Goal: Use online tool/utility: Use online tool/utility

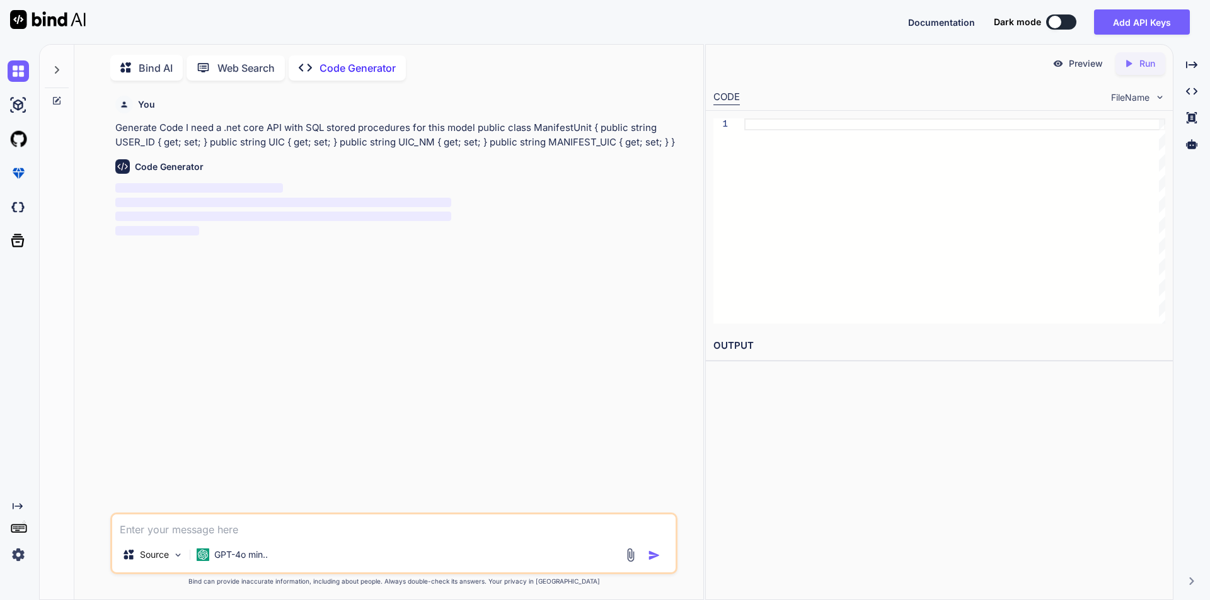
scroll to position [5, 0]
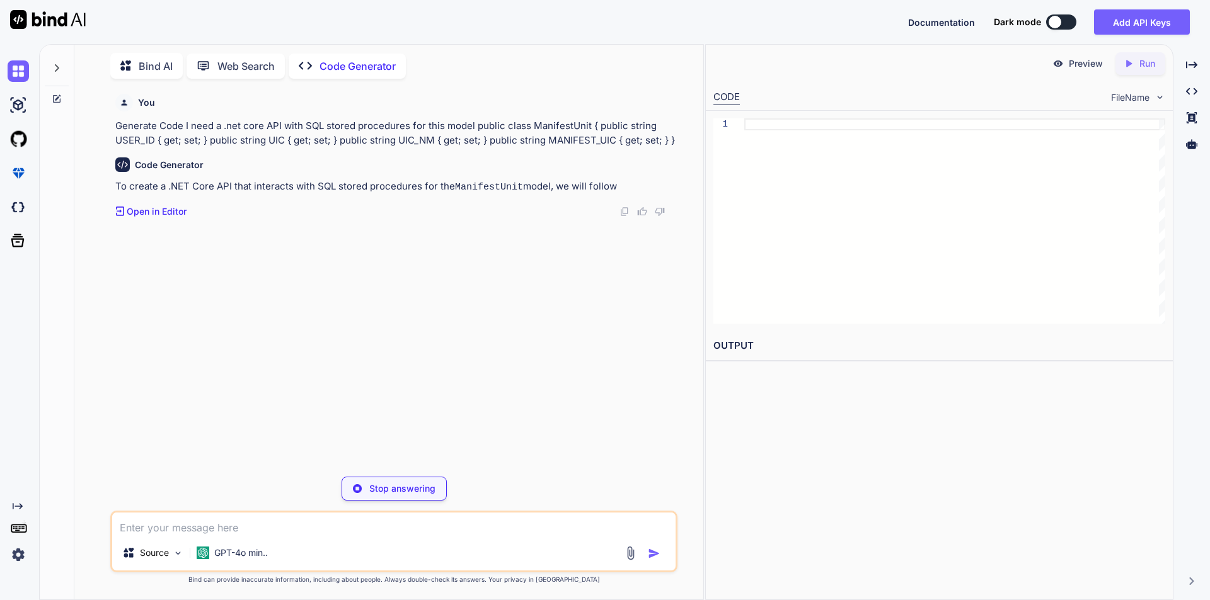
type textarea "x"
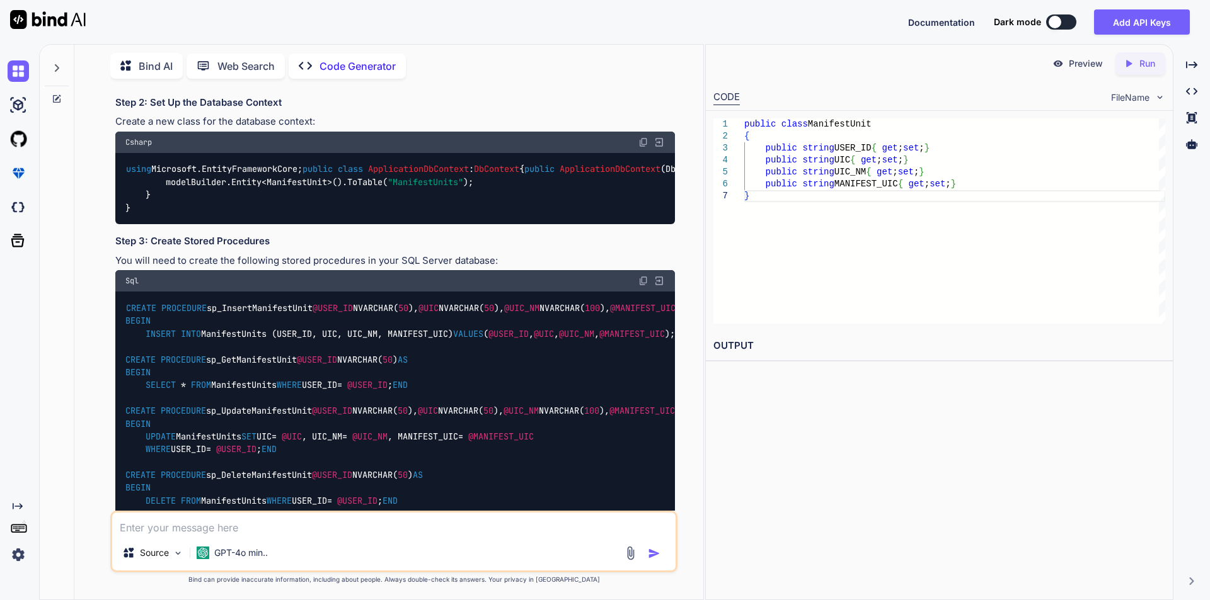
scroll to position [315, 0]
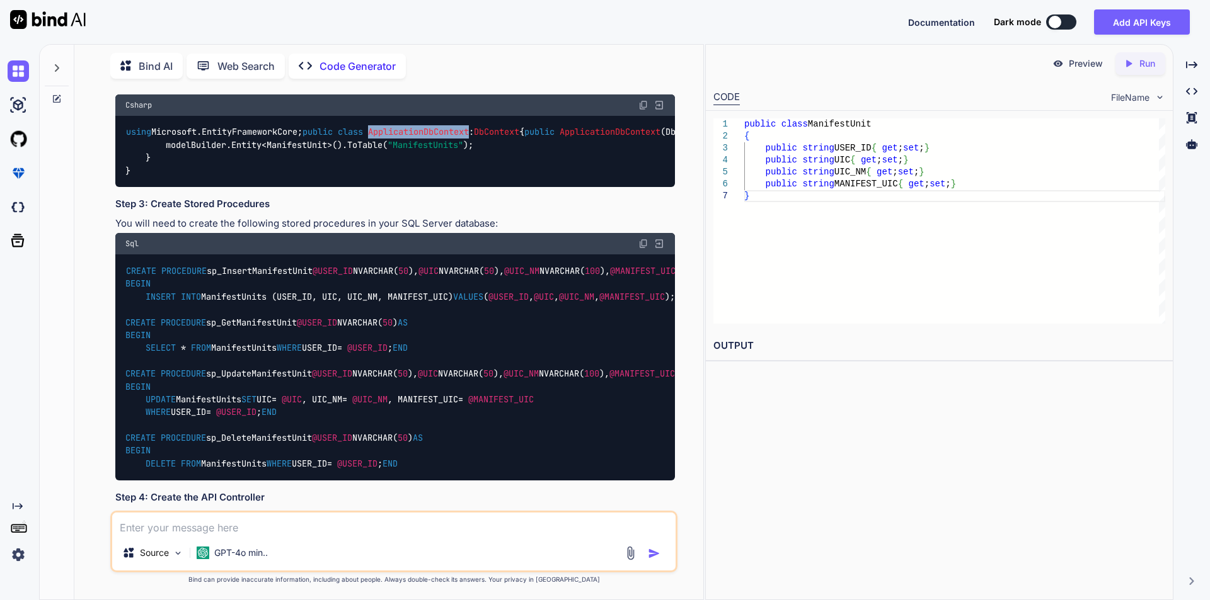
drag, startPoint x: 193, startPoint y: 226, endPoint x: 295, endPoint y: 220, distance: 101.6
click at [295, 177] on code "using Microsoft.EntityFrameworkCore; public class ApplicationDbContext : DbCont…" at bounding box center [856, 151] width 1462 height 52
copy span "ApplicationDbContext"
click at [165, 188] on div "using Microsoft.EntityFrameworkCore; public class ApplicationDbContext : DbCont…" at bounding box center [394, 152] width 559 height 72
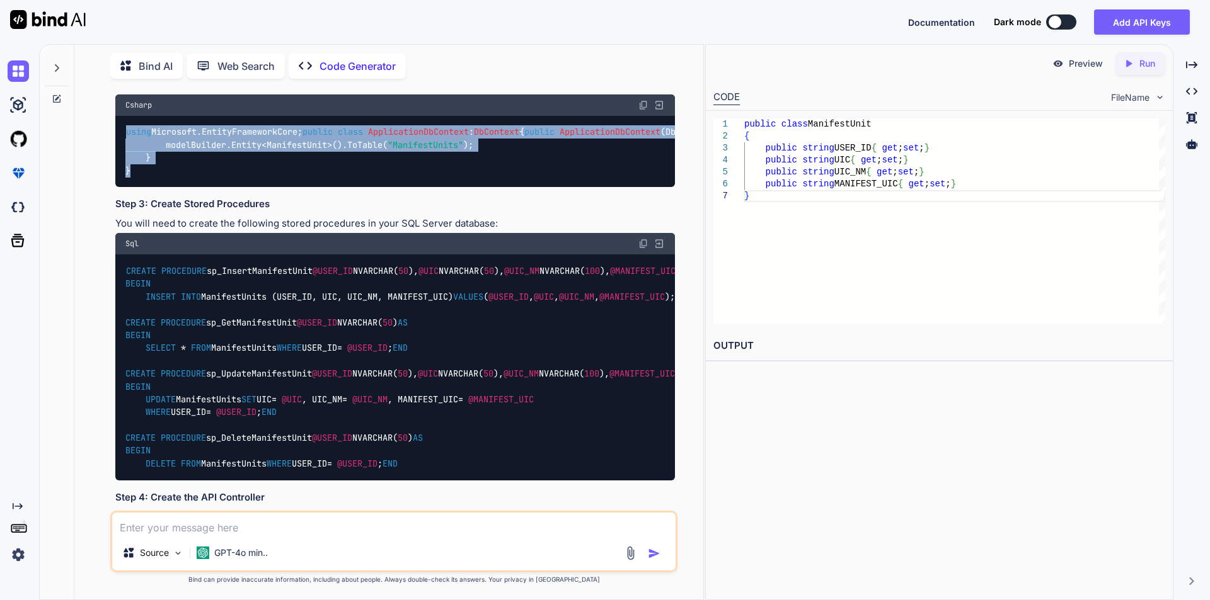
drag, startPoint x: 127, startPoint y: 197, endPoint x: 232, endPoint y: 347, distance: 183.7
click at [232, 188] on div "using Microsoft.EntityFrameworkCore; public class ApplicationDbContext : DbCont…" at bounding box center [394, 152] width 559 height 72
copy code "using Microsoft.EntityFrameworkCore; public class ApplicationDbContext : DbCont…"
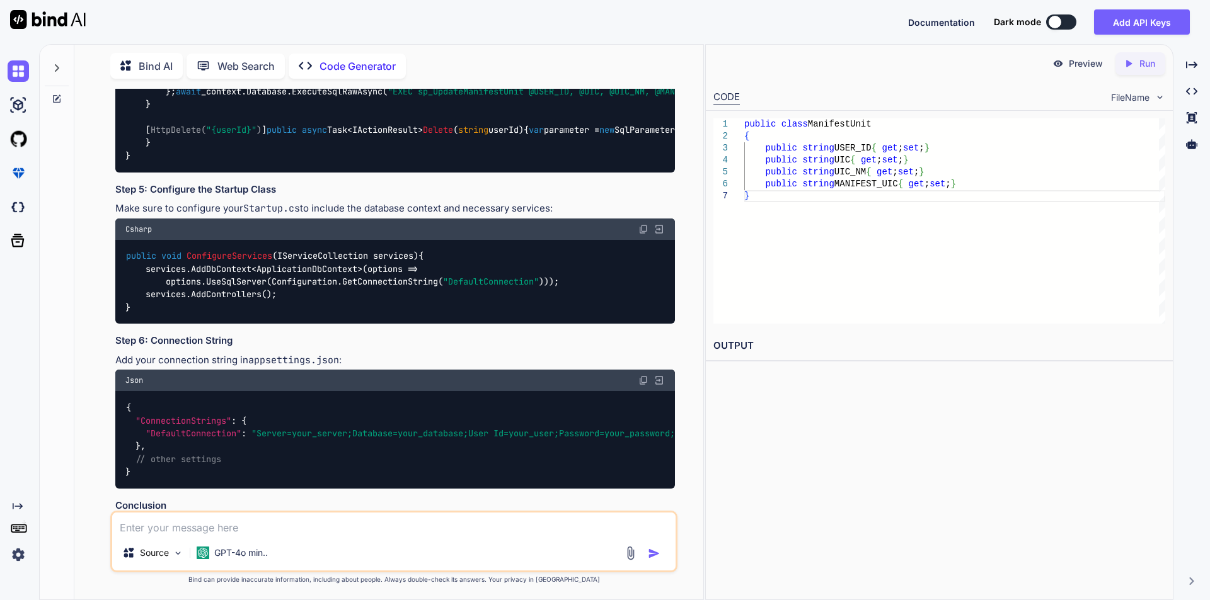
scroll to position [1071, 0]
drag, startPoint x: 190, startPoint y: 348, endPoint x: 304, endPoint y: 348, distance: 114.0
copy span "ManifestUnitController"
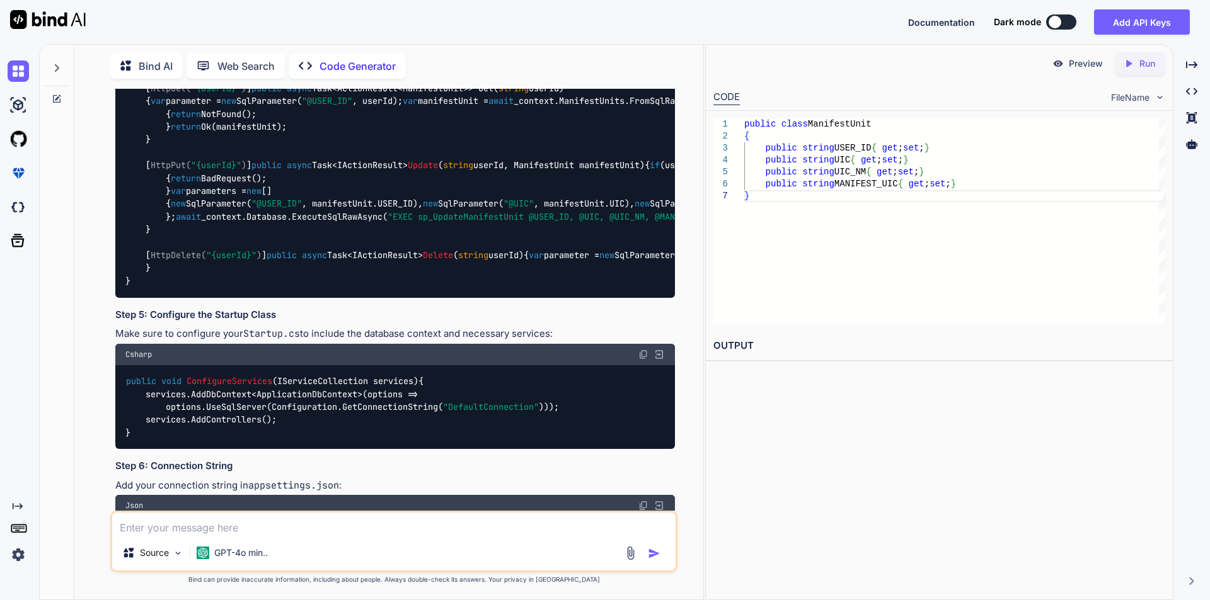
scroll to position [1134, 0]
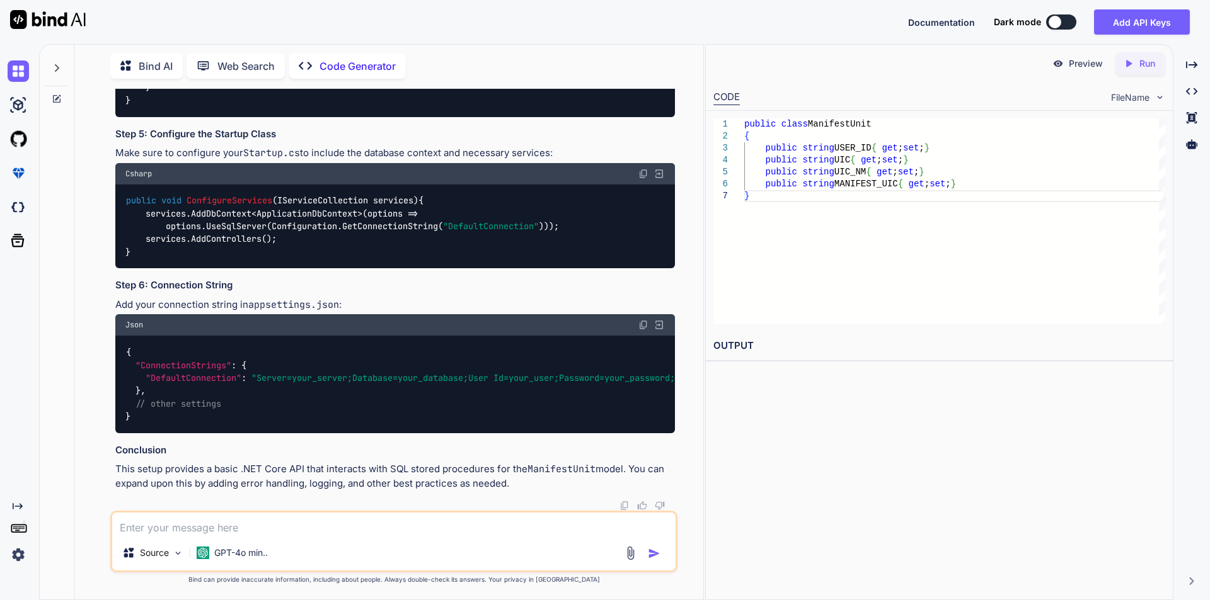
drag, startPoint x: 126, startPoint y: 256, endPoint x: 294, endPoint y: 310, distance: 176.7
copy code "[ Route( "api/[controller]" ) ] [ ApiController ] public class ManifestUnitCont…"
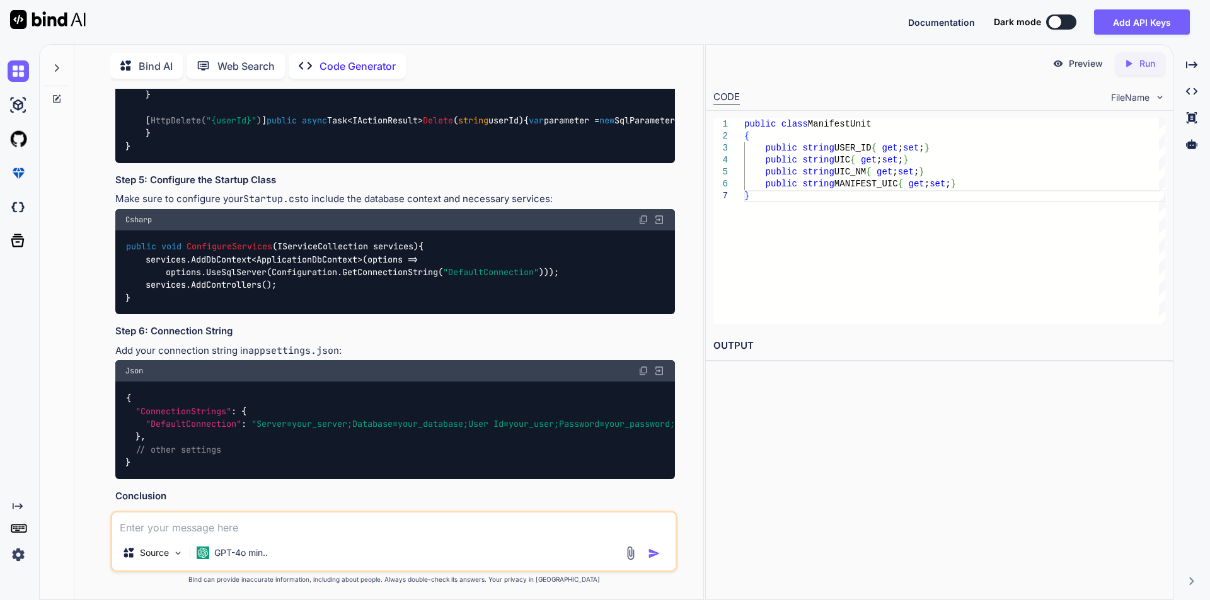
scroll to position [1007, 0]
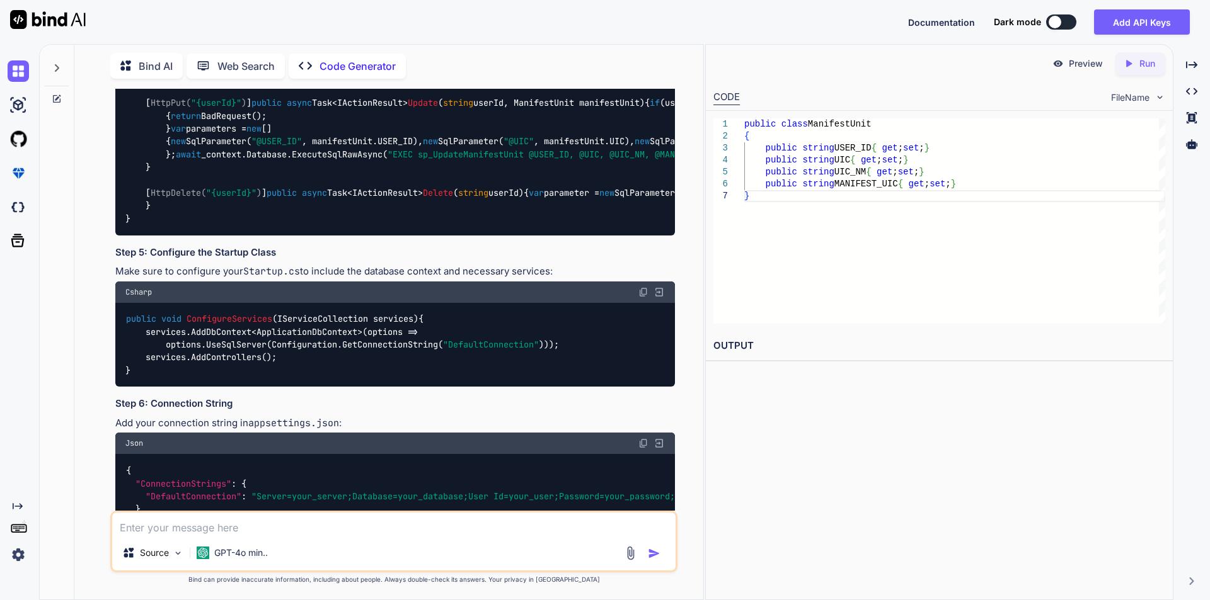
drag, startPoint x: 129, startPoint y: 310, endPoint x: 288, endPoint y: 362, distance: 167.7
click at [288, 236] on div "using Microsoft.AspNetCore.Mvc; using Microsoft.Data.SqlClient; using System.Co…" at bounding box center [394, 46] width 559 height 380
copy code "using Microsoft.AspNetCore.Mvc; using Microsoft.Data.SqlClient; using System.Co…"
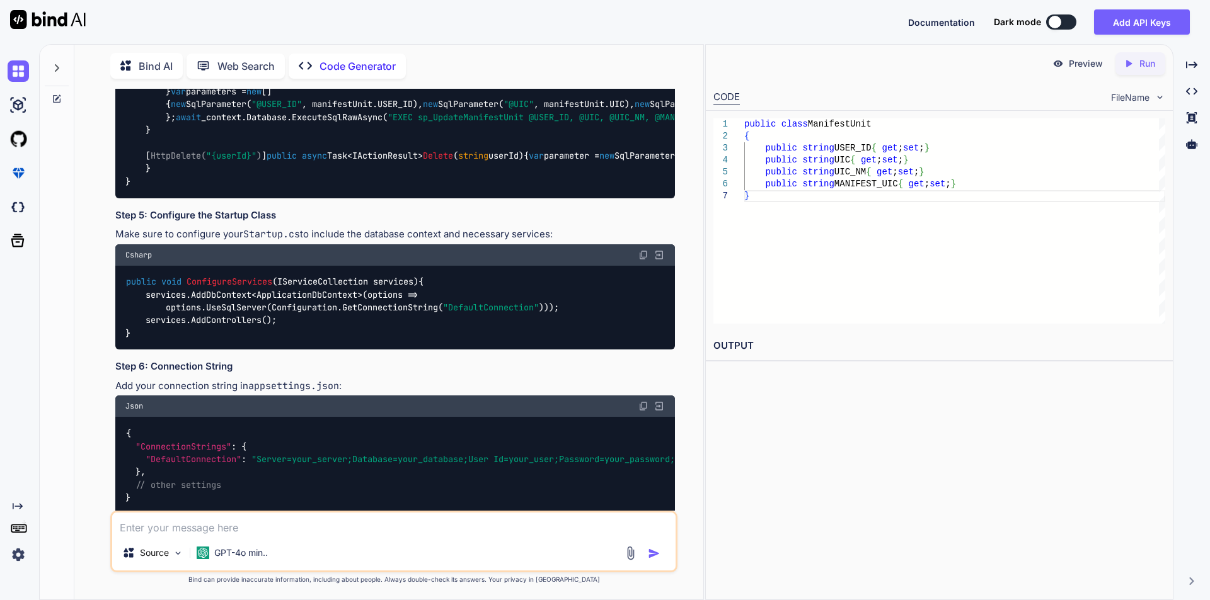
scroll to position [1038, 0]
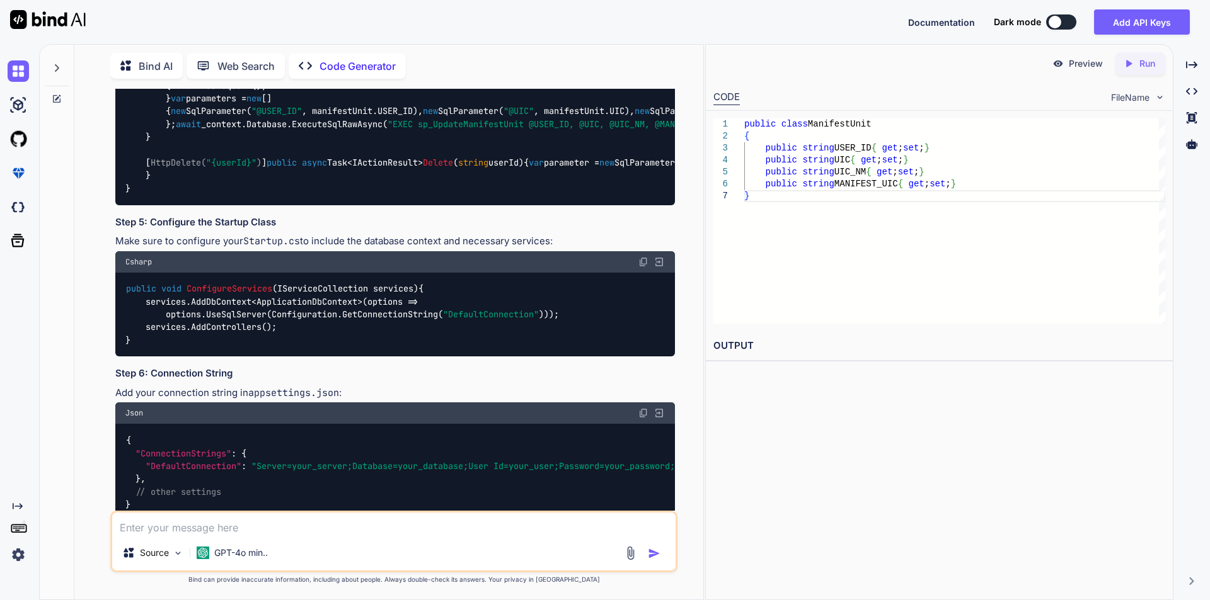
click at [377, 205] on div "using Microsoft.AspNetCore.Mvc; using Microsoft.Data.SqlClient; using System.Co…" at bounding box center [394, 15] width 559 height 380
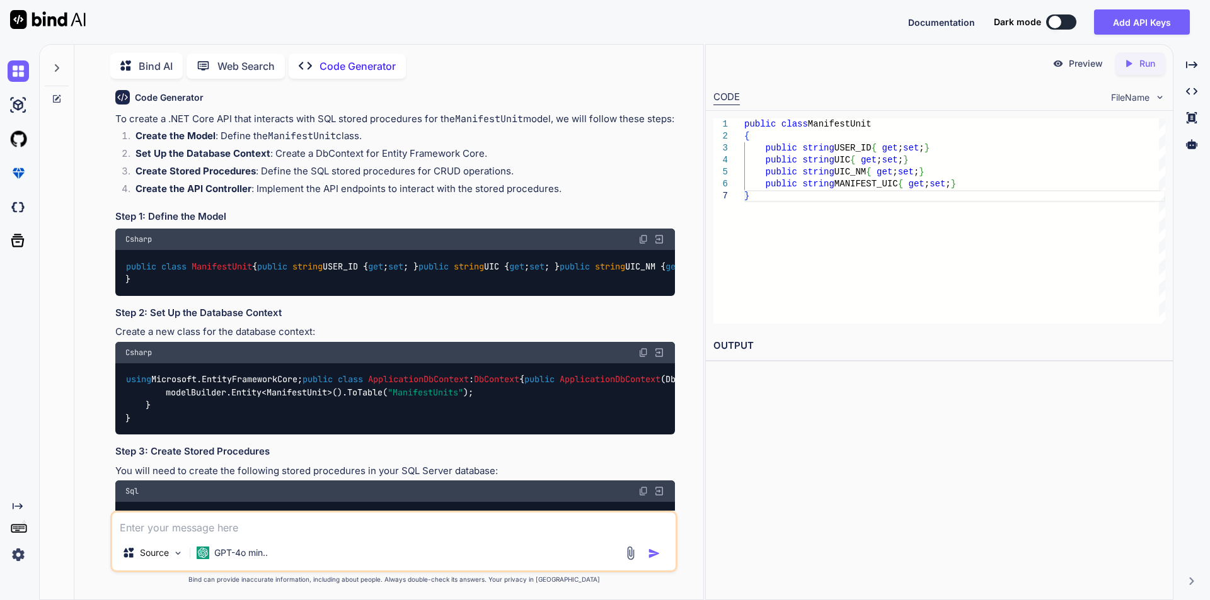
scroll to position [30, 0]
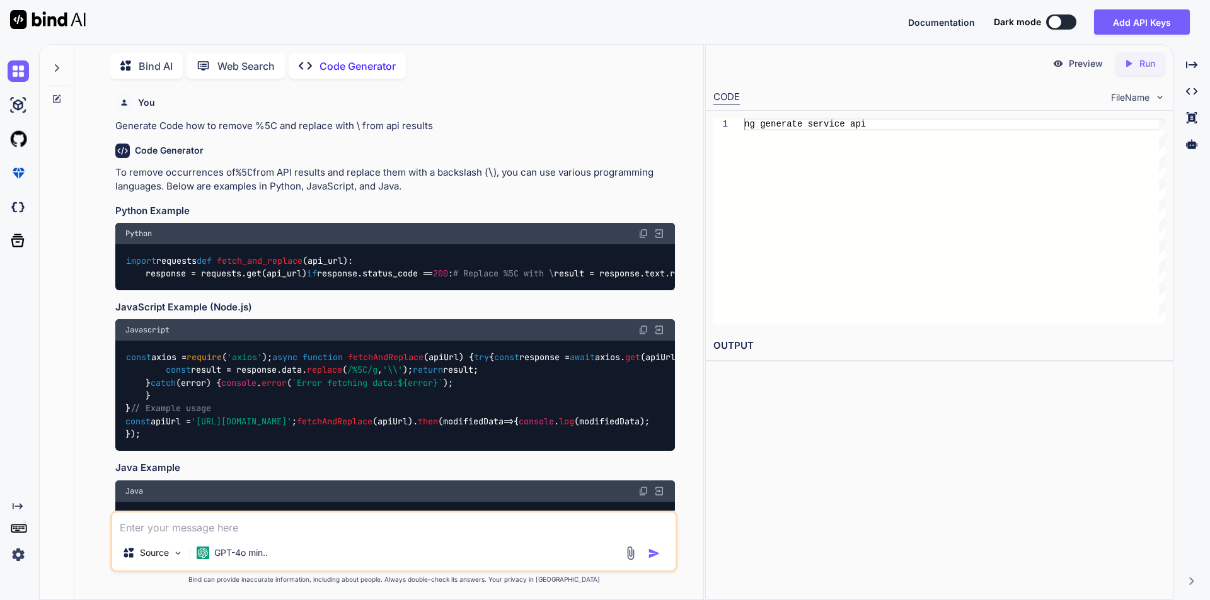
scroll to position [2405, 0]
